Goal: Task Accomplishment & Management: Manage account settings

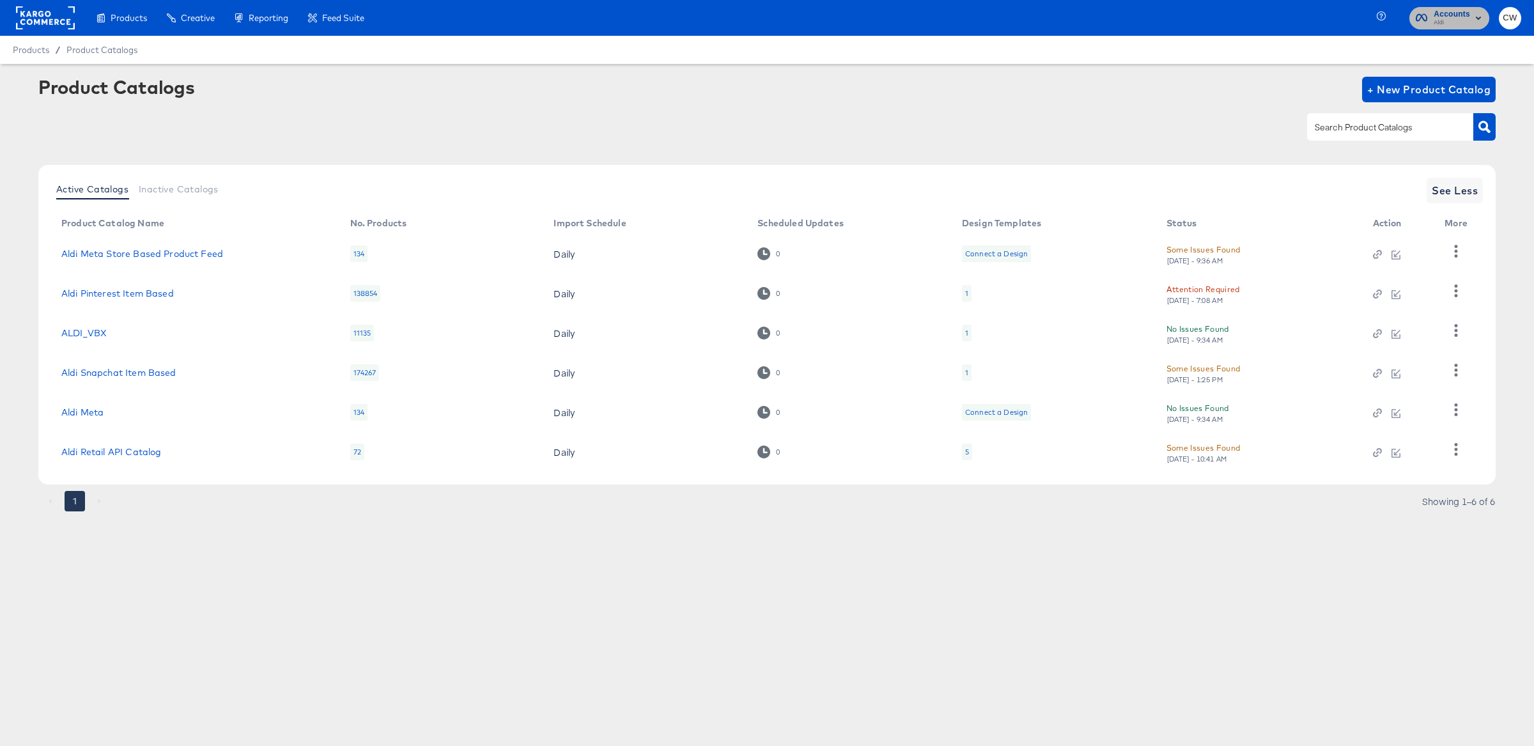
click at [1472, 24] on icon "button" at bounding box center [1478, 17] width 15 height 15
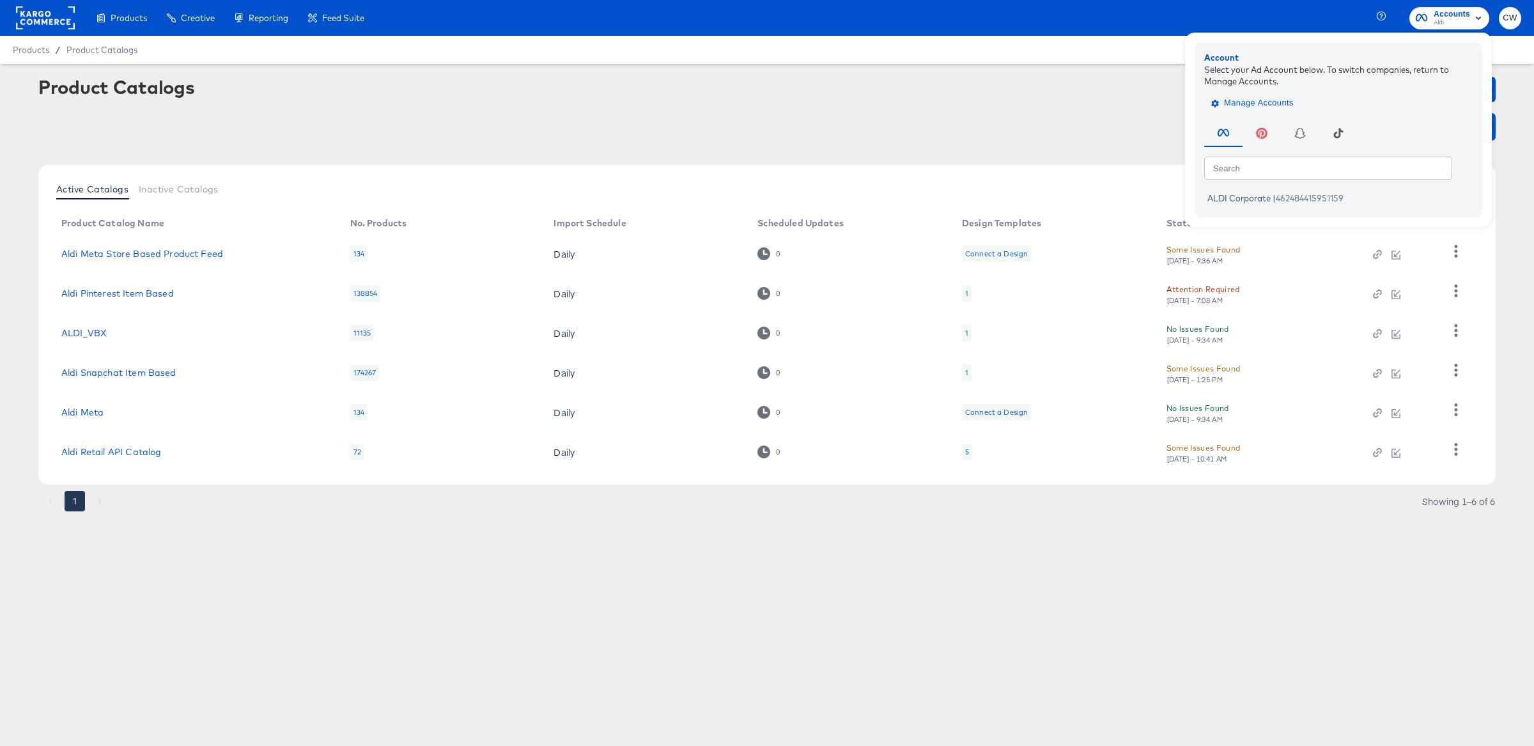
click at [1230, 100] on span "Manage Accounts" at bounding box center [1254, 103] width 80 height 15
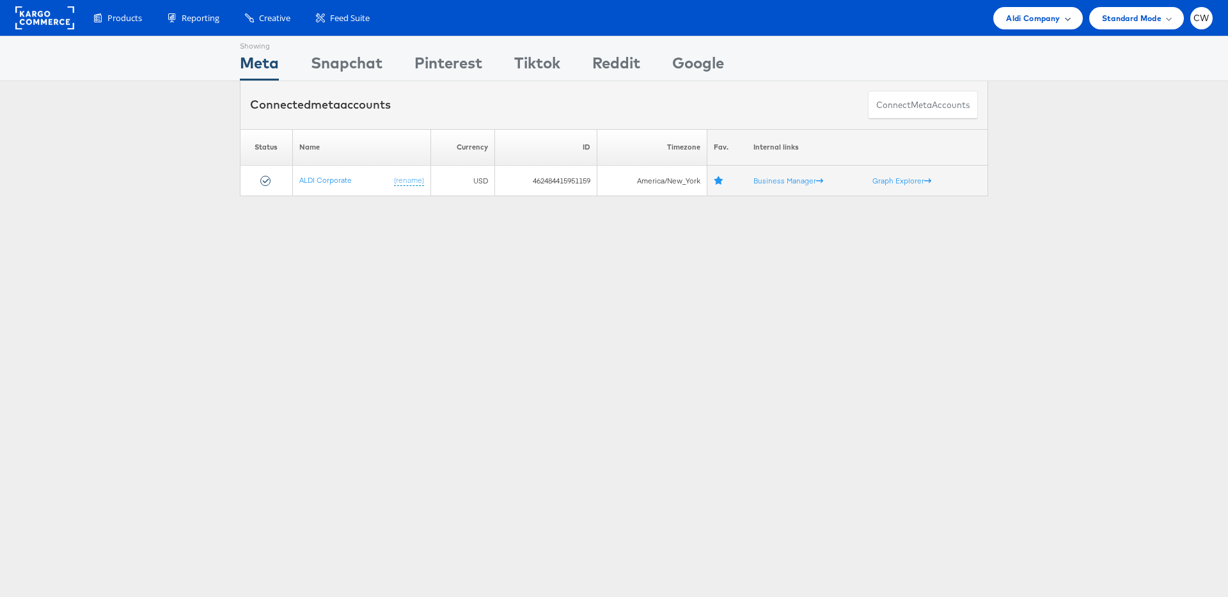
click at [1046, 17] on span "Aldi Company" at bounding box center [1033, 18] width 54 height 13
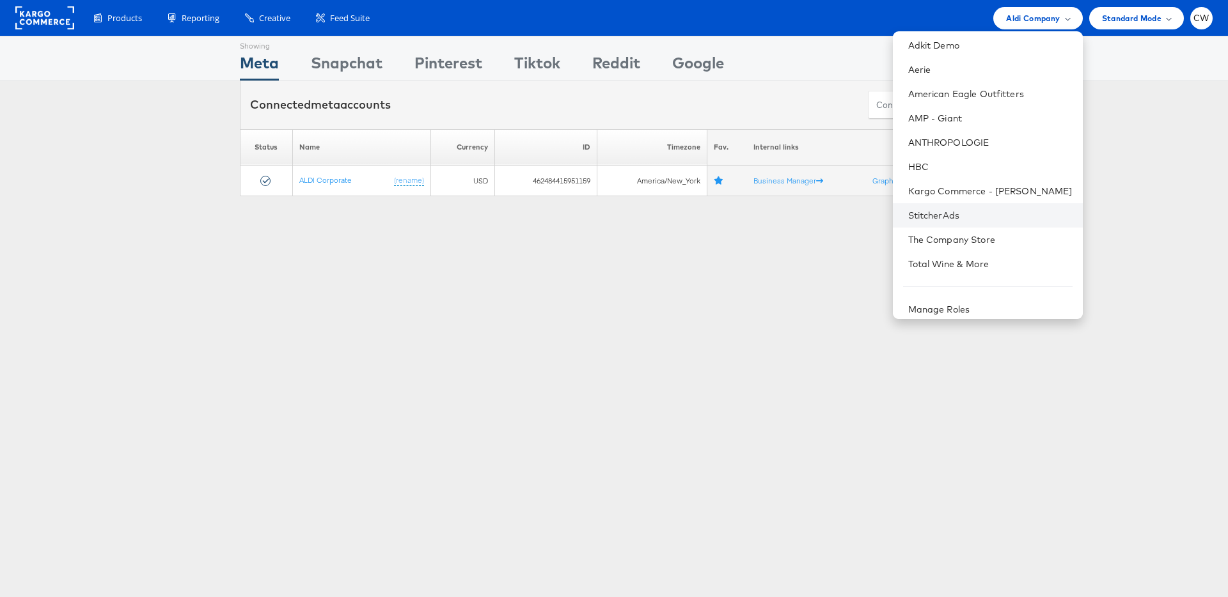
scroll to position [58, 0]
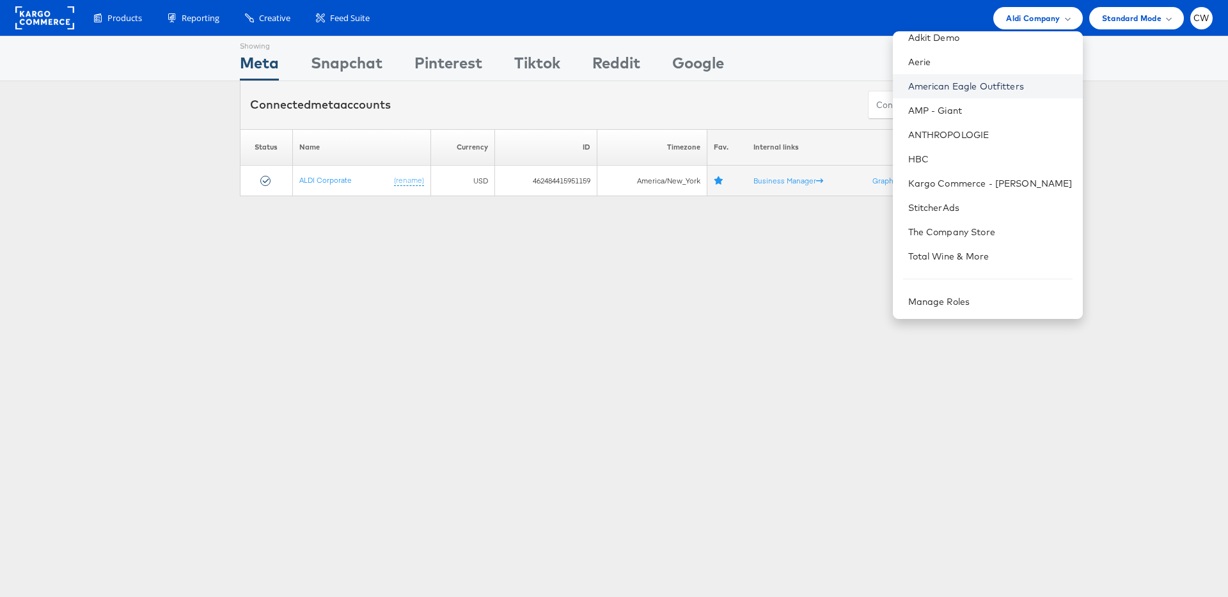
click at [984, 90] on link "American Eagle Outfitters" at bounding box center [990, 86] width 164 height 13
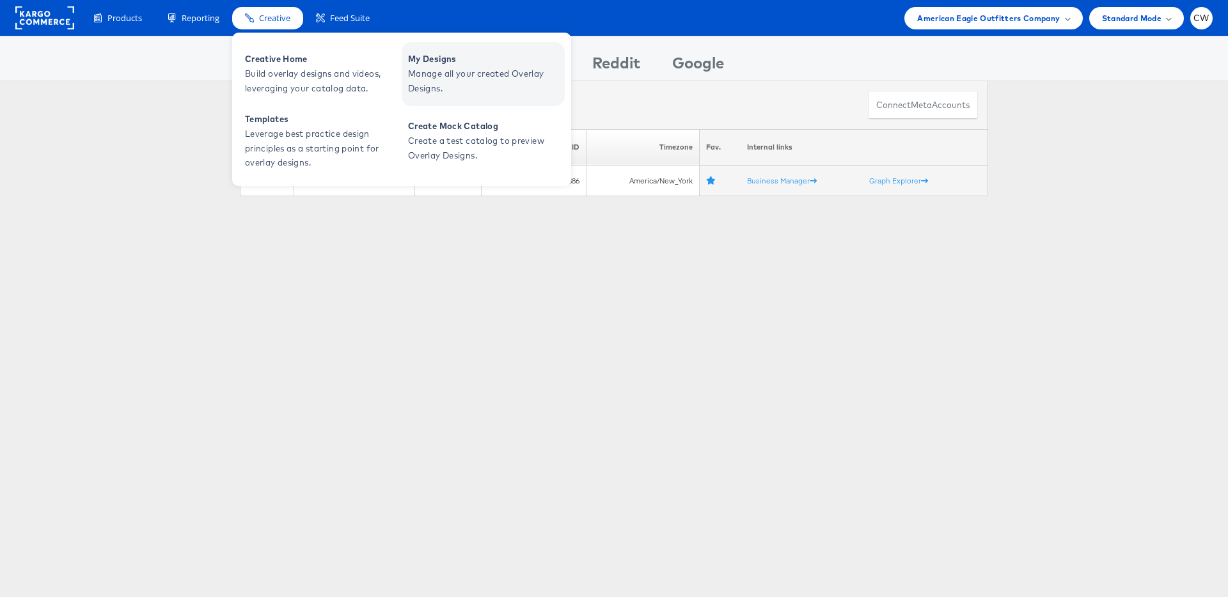
click at [478, 83] on span "Manage all your created Overlay Designs." at bounding box center [484, 80] width 153 height 29
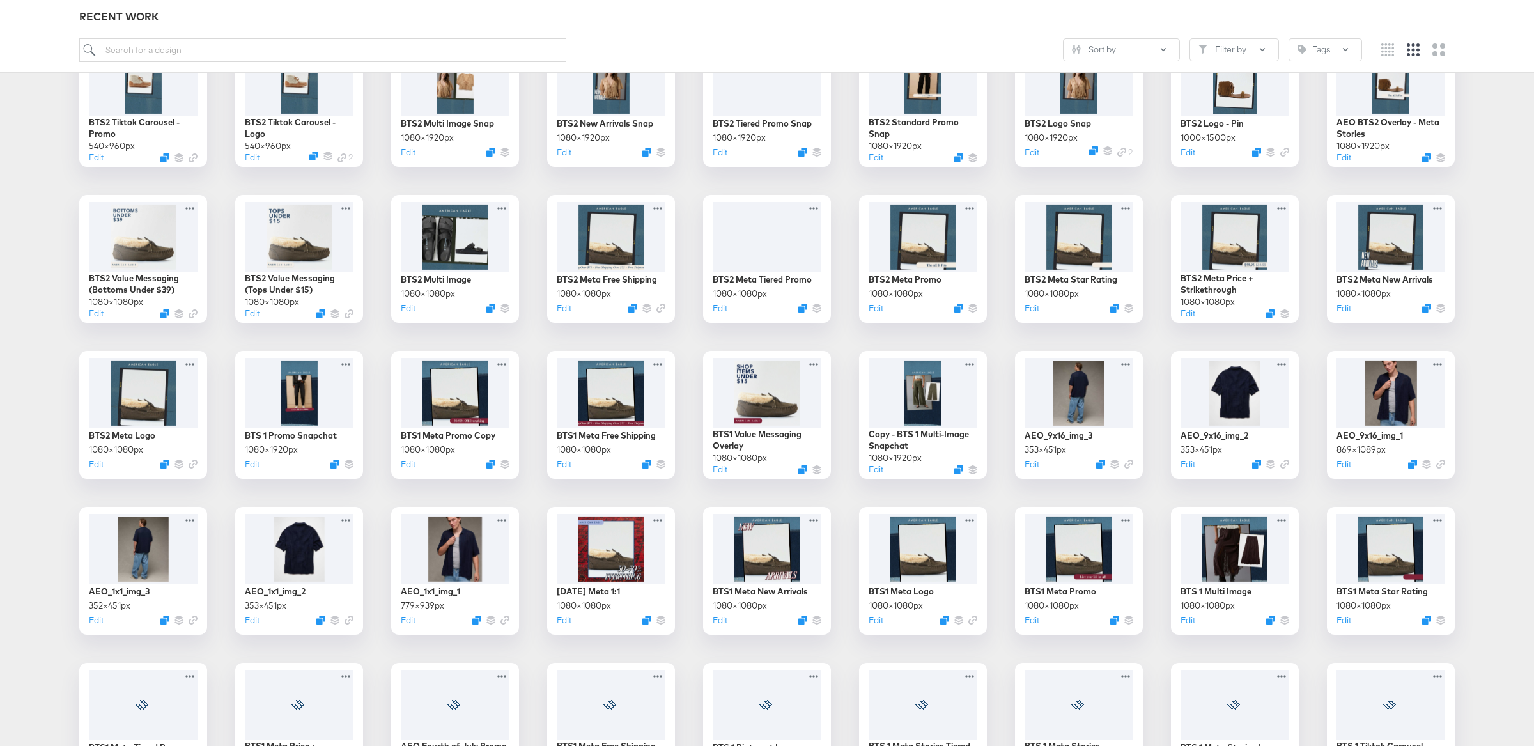
scroll to position [414, 0]
